Goal: Find specific page/section: Find specific page/section

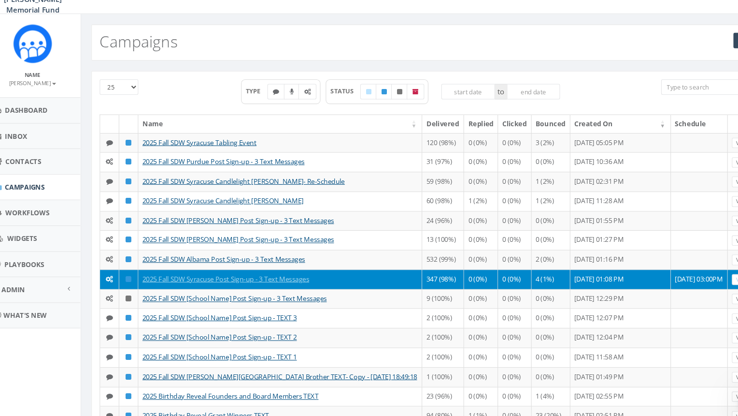
scroll to position [3, 0]
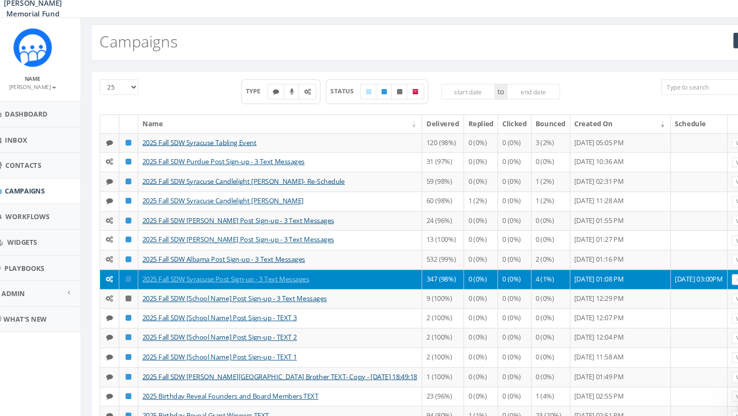
click at [661, 98] on input "search" at bounding box center [679, 94] width 91 height 14
paste input "[PHONE_NUMBER]"
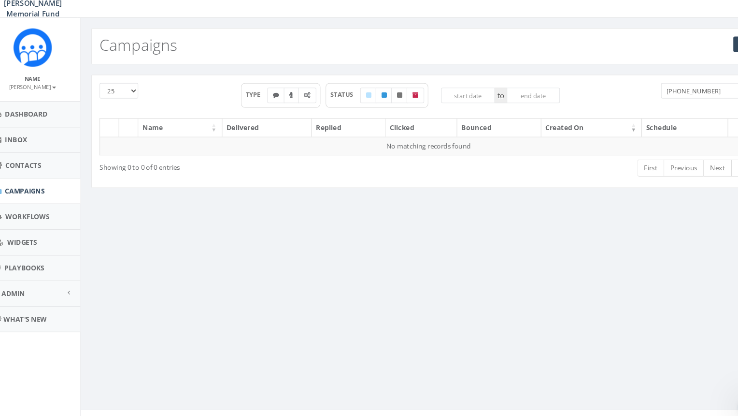
click at [652, 98] on input "[PHONE_NUMBER]" at bounding box center [679, 98] width 91 height 14
type input "2184213511"
click at [44, 167] on span "Contacts" at bounding box center [36, 167] width 33 height 9
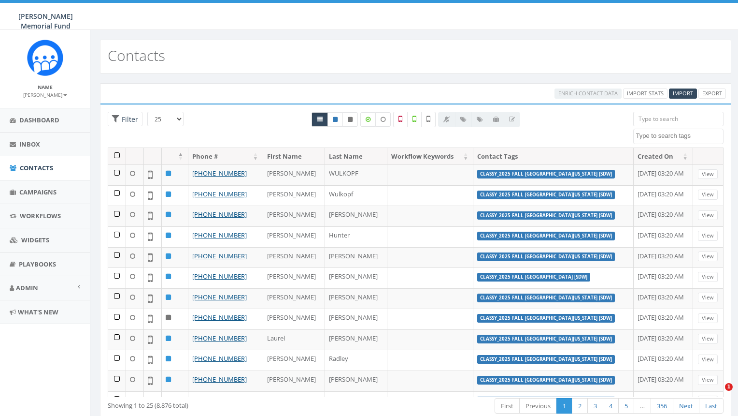
select select
click at [665, 119] on input "search" at bounding box center [679, 119] width 91 height 14
paste input "[PHONE_NUMBER]"
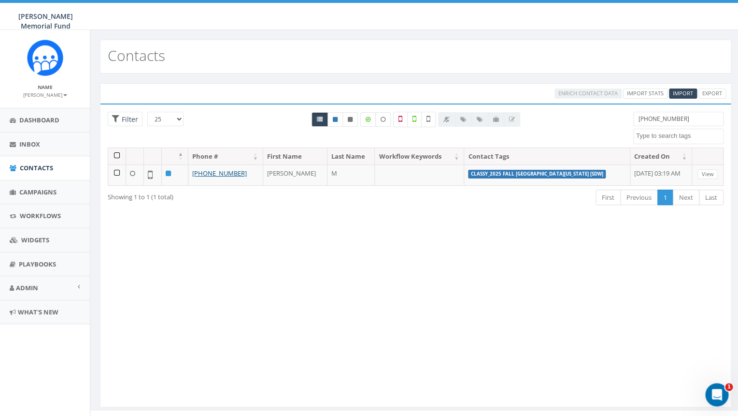
drag, startPoint x: 686, startPoint y: 122, endPoint x: 612, endPoint y: 118, distance: 74.5
click at [634, 119] on input "[PHONE_NUMBER]" at bounding box center [679, 119] width 91 height 14
paste input "917) 270-9305"
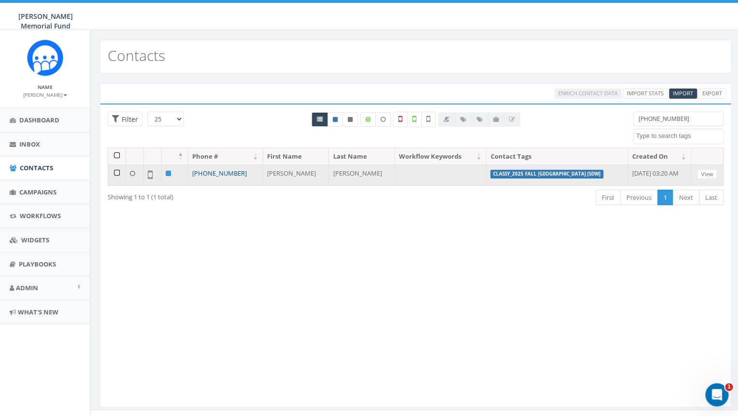
type input "[PHONE_NUMBER]"
click at [226, 174] on link "[PHONE_NUMBER]" at bounding box center [219, 173] width 55 height 9
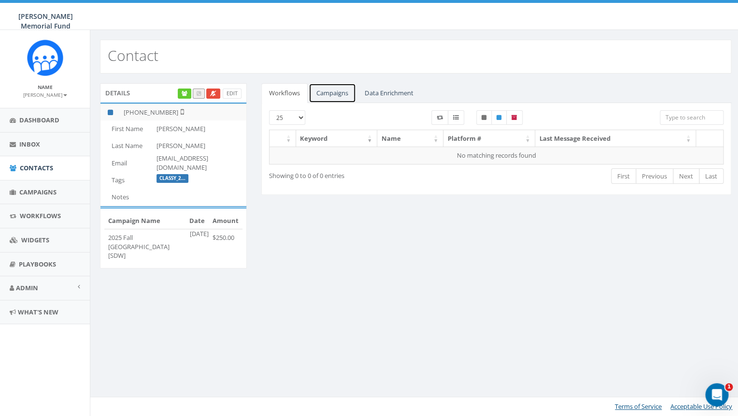
click at [327, 93] on link "Campaigns" at bounding box center [332, 93] width 47 height 20
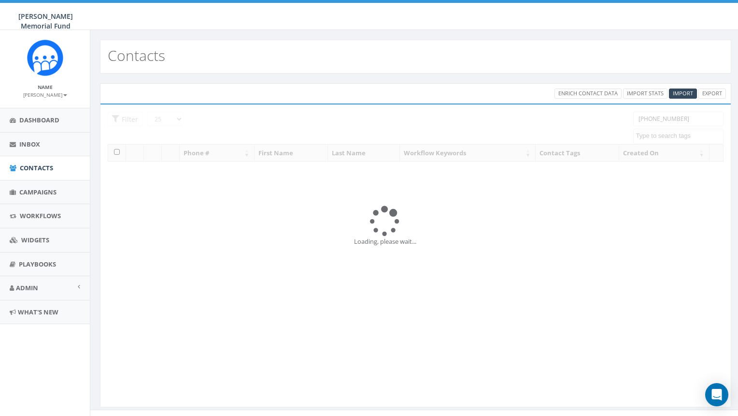
select select
